Goal: Use online tool/utility: Utilize a website feature to perform a specific function

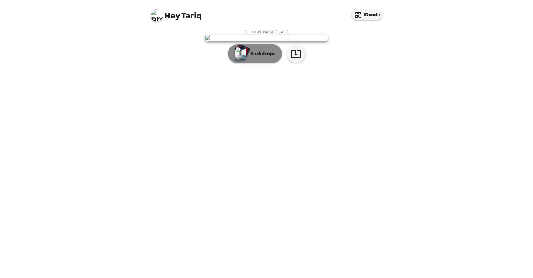
click at [257, 57] on p "Backdrops" at bounding box center [261, 53] width 28 height 7
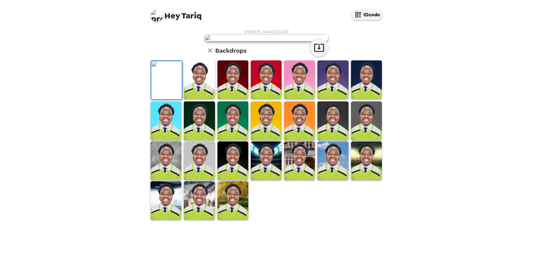
scroll to position [15, 0]
click at [207, 99] on img at bounding box center [199, 79] width 31 height 39
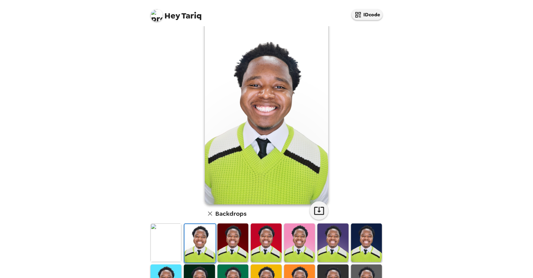
click at [234, 236] on img at bounding box center [232, 243] width 31 height 39
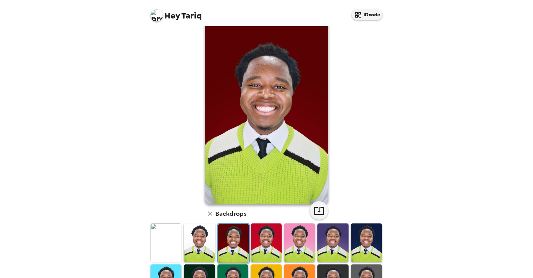
click at [266, 242] on img at bounding box center [266, 243] width 31 height 39
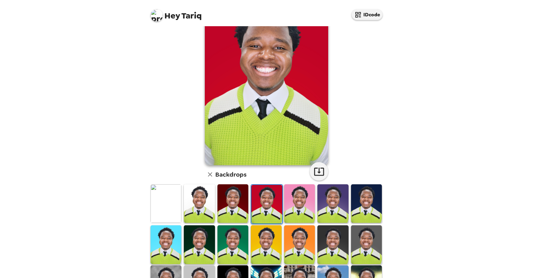
scroll to position [61, 0]
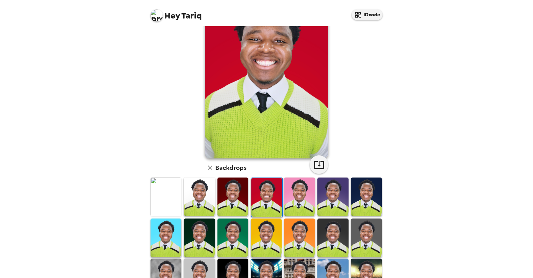
click at [291, 210] on img at bounding box center [299, 197] width 31 height 39
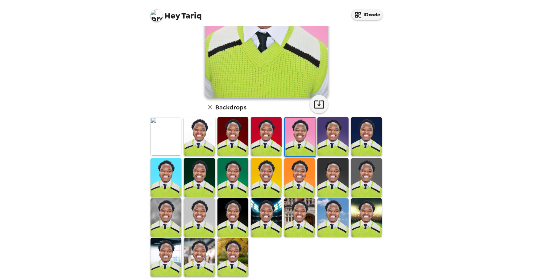
scroll to position [130, 0]
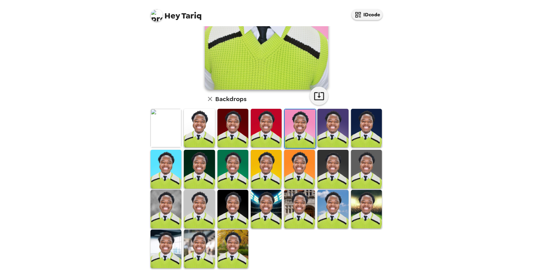
click at [234, 246] on img at bounding box center [232, 249] width 31 height 39
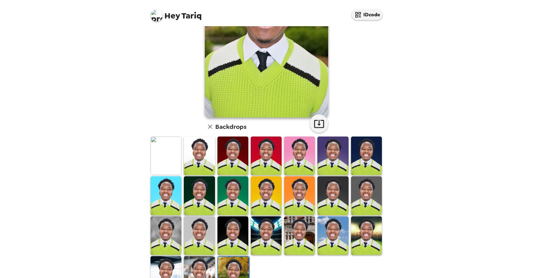
click at [203, 267] on img at bounding box center [199, 275] width 31 height 39
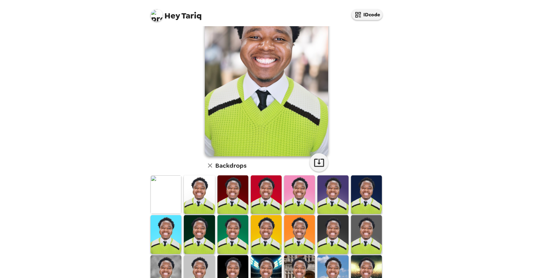
scroll to position [60, 0]
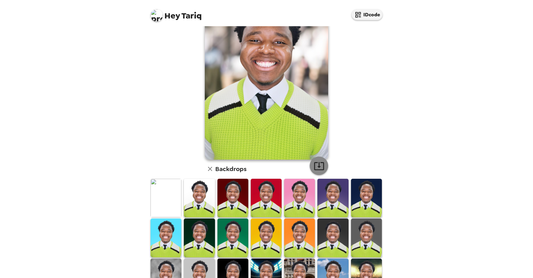
click at [317, 166] on icon "button" at bounding box center [319, 166] width 11 height 11
